Goal: Check status: Check status

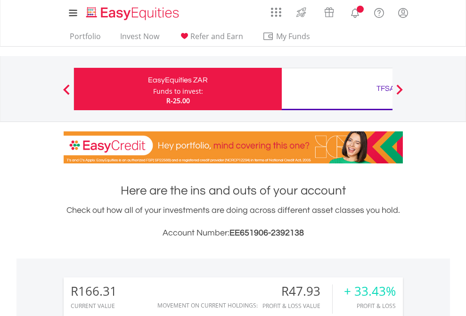
scroll to position [90, 148]
click at [153, 89] on div "Funds to invest:" at bounding box center [178, 91] width 50 height 9
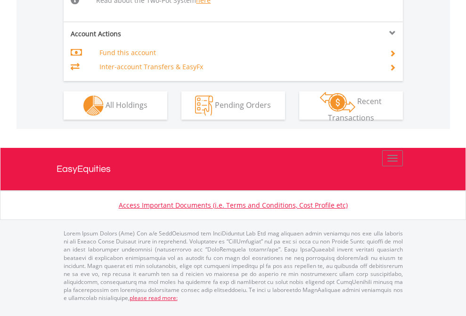
scroll to position [977, 0]
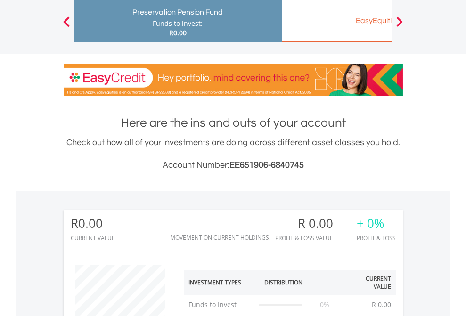
click at [337, 21] on div "EasyEquities EUR" at bounding box center [385, 20] width 196 height 13
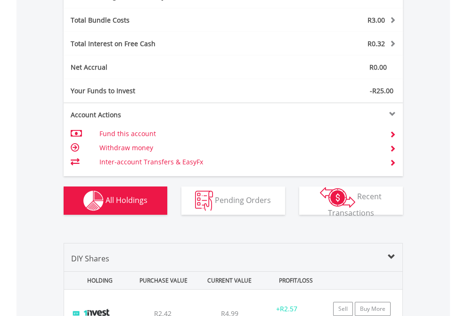
scroll to position [1123, 0]
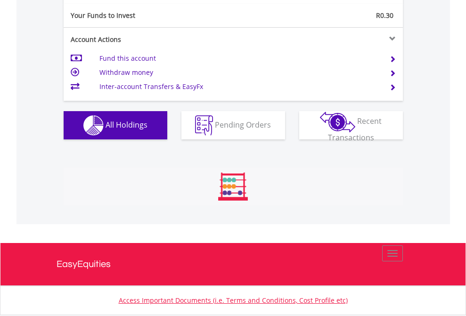
scroll to position [90, 148]
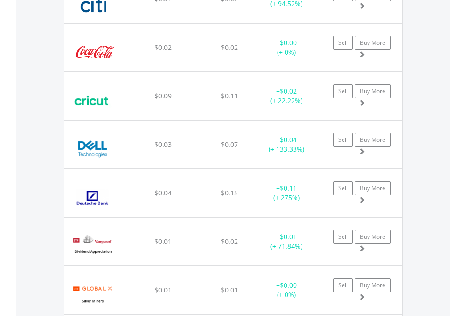
scroll to position [90, 148]
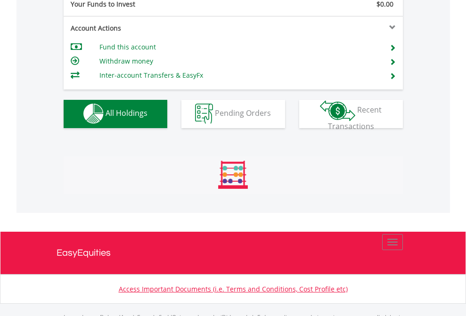
scroll to position [933, 0]
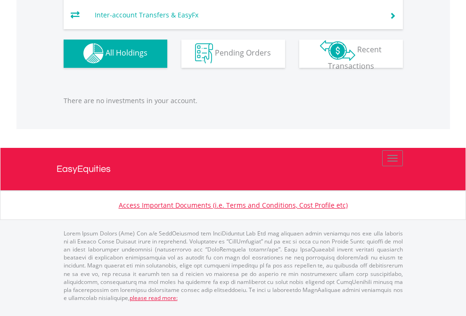
scroll to position [90, 148]
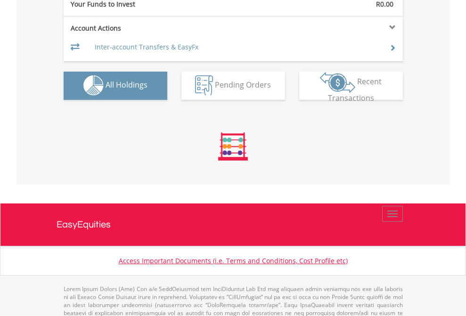
scroll to position [933, 0]
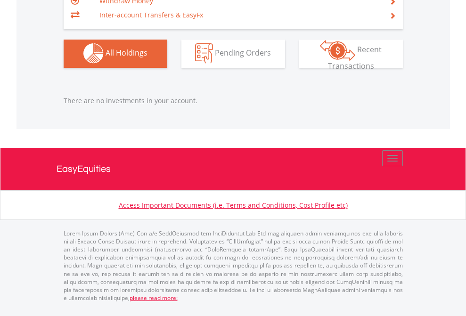
scroll to position [90, 148]
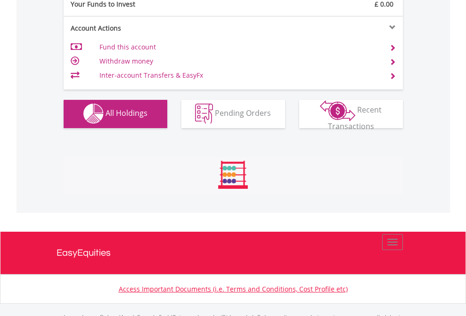
scroll to position [933, 0]
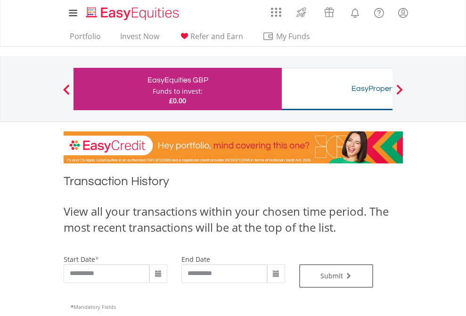
type input "**********"
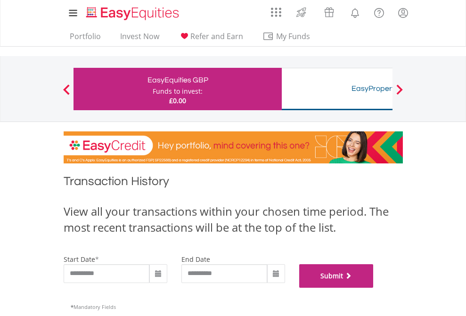
click at [374, 288] on button "Submit" at bounding box center [336, 276] width 74 height 24
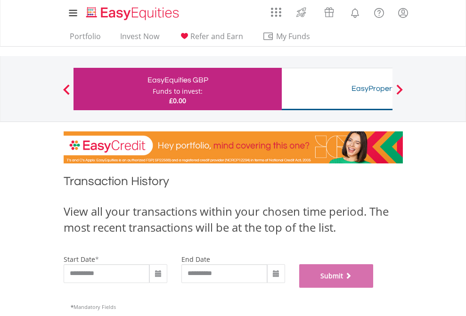
scroll to position [382, 0]
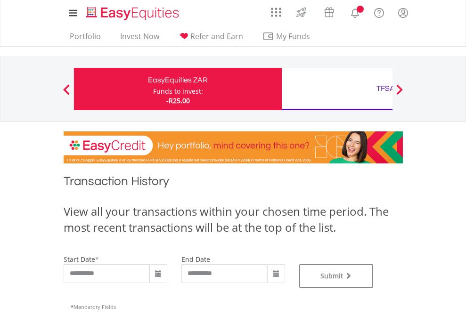
click at [337, 89] on div "TFSA" at bounding box center [385, 88] width 196 height 13
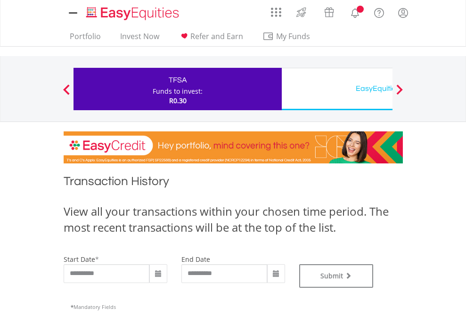
type input "**********"
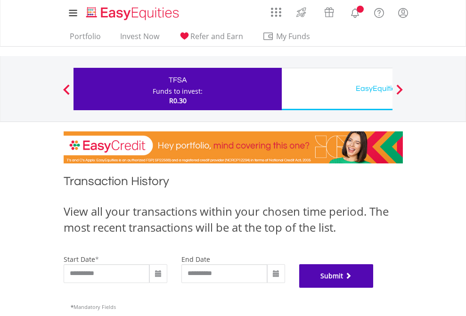
click at [374, 288] on button "Submit" at bounding box center [336, 276] width 74 height 24
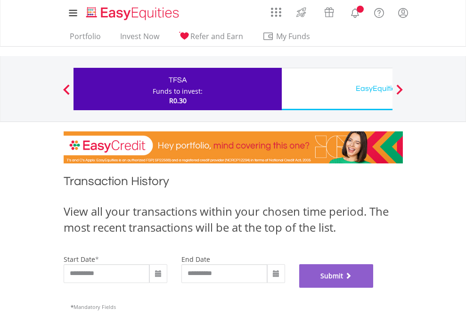
scroll to position [382, 0]
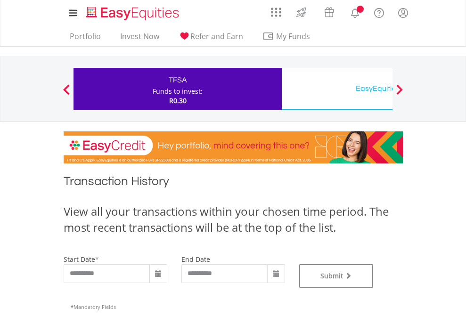
click at [337, 89] on div "EasyEquities USD" at bounding box center [385, 88] width 196 height 13
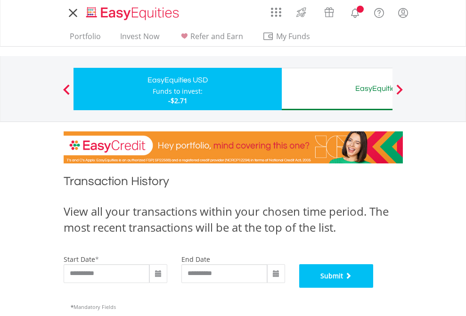
click at [374, 288] on button "Submit" at bounding box center [336, 276] width 74 height 24
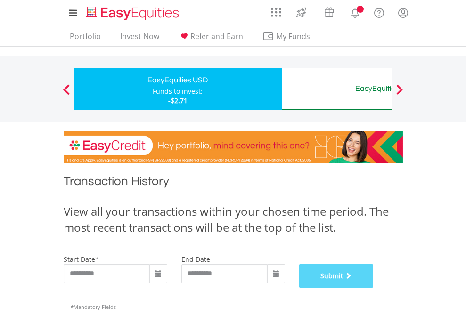
scroll to position [382, 0]
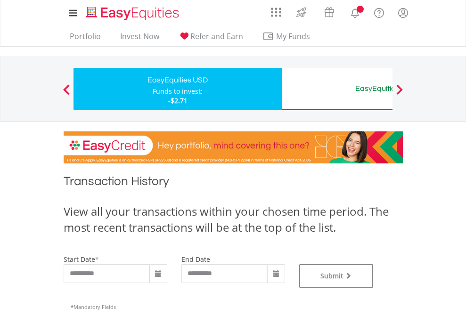
click at [337, 89] on div "EasyEquities AUD" at bounding box center [385, 88] width 196 height 13
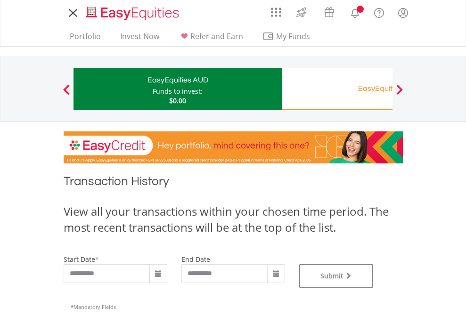
type input "**********"
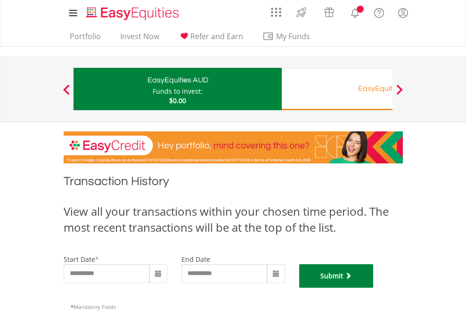
click at [374, 288] on button "Submit" at bounding box center [336, 276] width 74 height 24
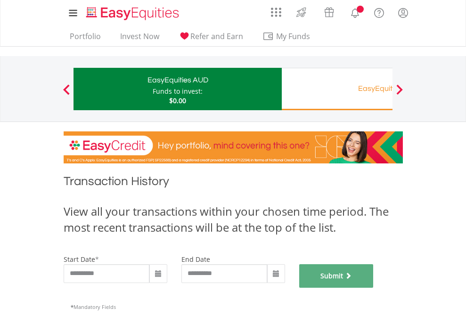
scroll to position [382, 0]
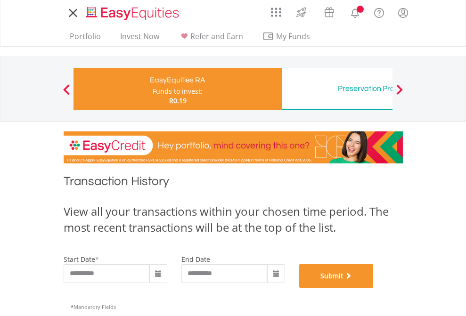
click at [374, 288] on button "Submit" at bounding box center [336, 276] width 74 height 24
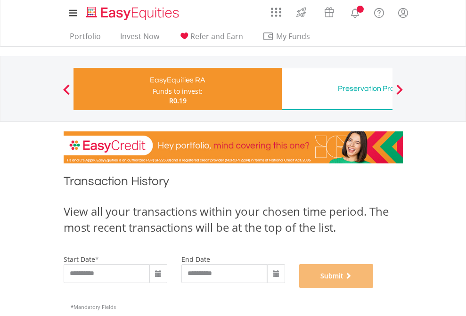
scroll to position [382, 0]
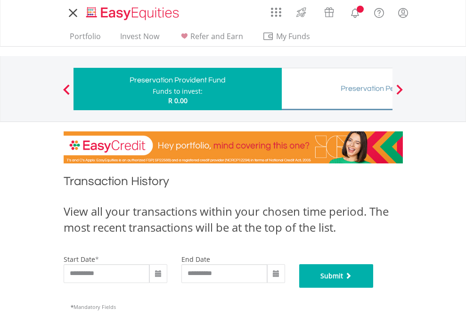
click at [374, 288] on button "Submit" at bounding box center [336, 276] width 74 height 24
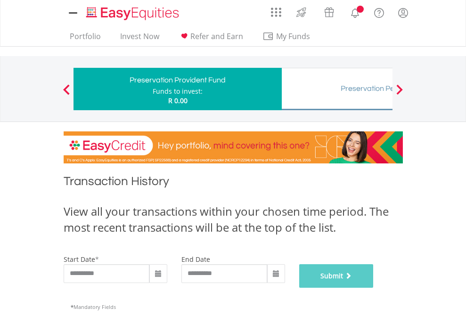
scroll to position [382, 0]
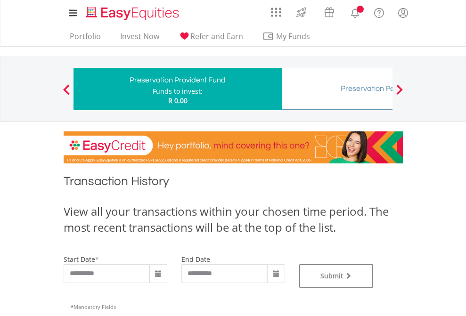
click at [337, 89] on div "Preservation Pension Fund" at bounding box center [385, 88] width 196 height 13
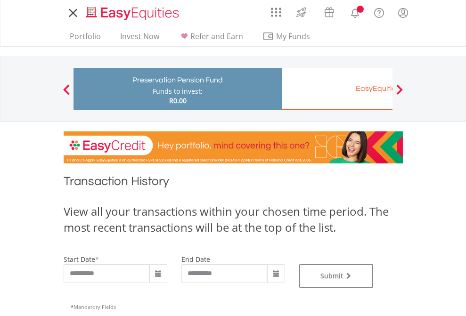
type input "**********"
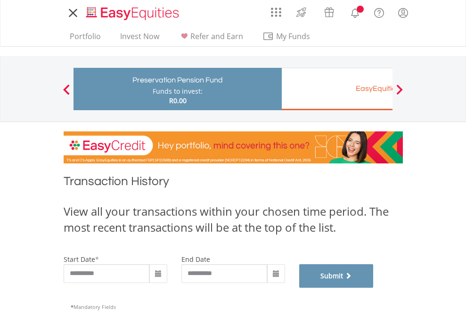
click at [374, 288] on button "Submit" at bounding box center [336, 276] width 74 height 24
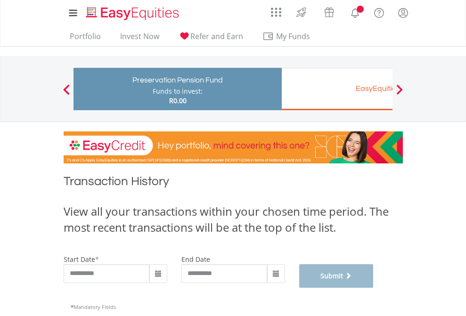
scroll to position [382, 0]
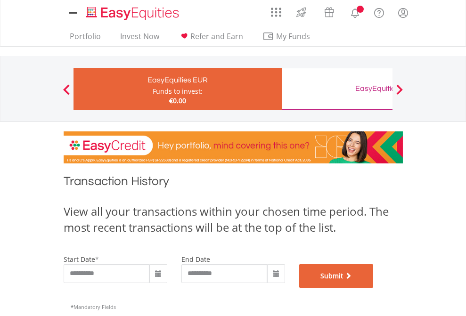
click at [374, 288] on button "Submit" at bounding box center [336, 276] width 74 height 24
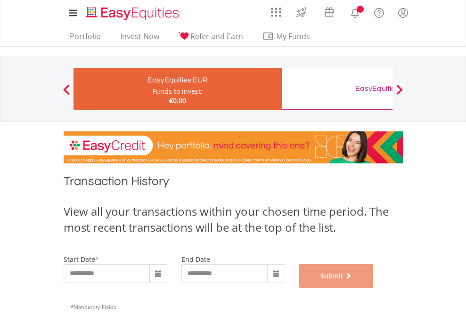
scroll to position [382, 0]
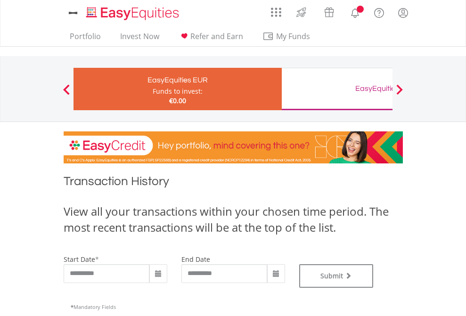
click at [337, 89] on div "EasyEquities GBP" at bounding box center [385, 88] width 196 height 13
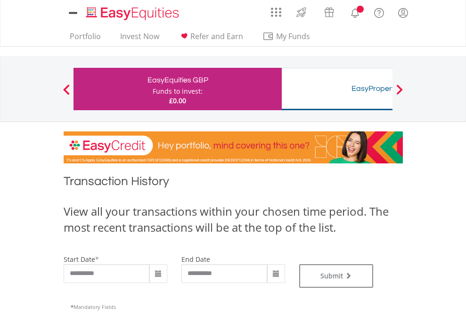
type input "**********"
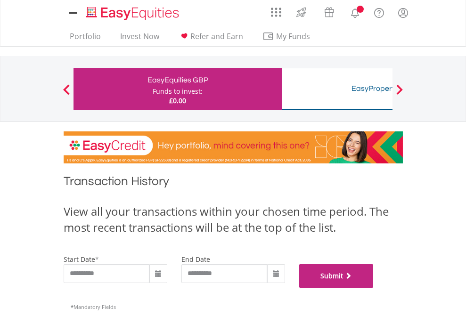
click at [374, 288] on button "Submit" at bounding box center [336, 276] width 74 height 24
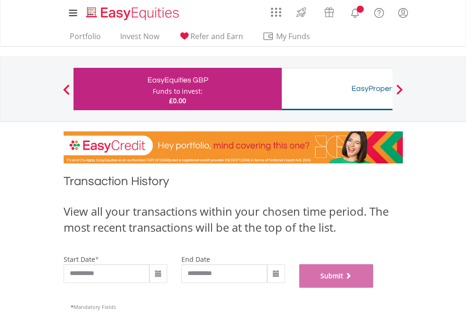
scroll to position [382, 0]
